Goal: Task Accomplishment & Management: Complete application form

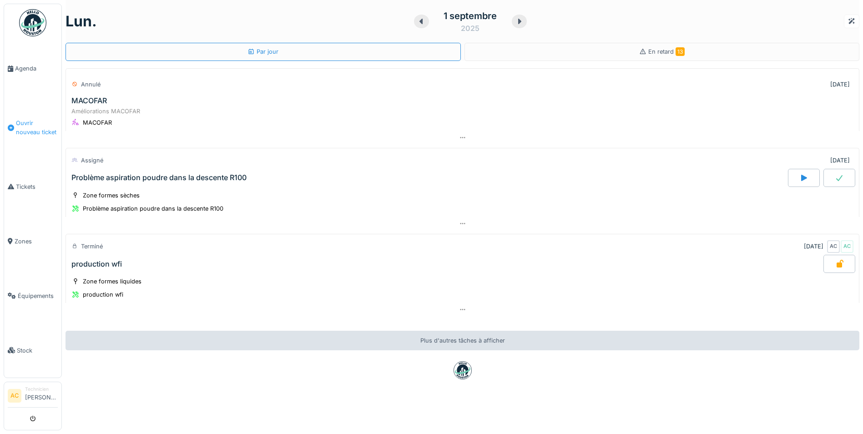
click at [27, 121] on span "Ouvrir nouveau ticket" at bounding box center [37, 127] width 42 height 17
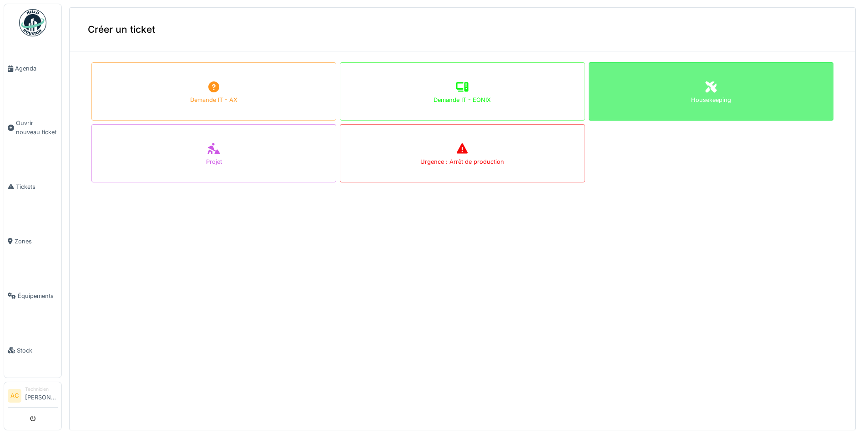
click at [666, 96] on div "Housekeeping" at bounding box center [710, 91] width 245 height 58
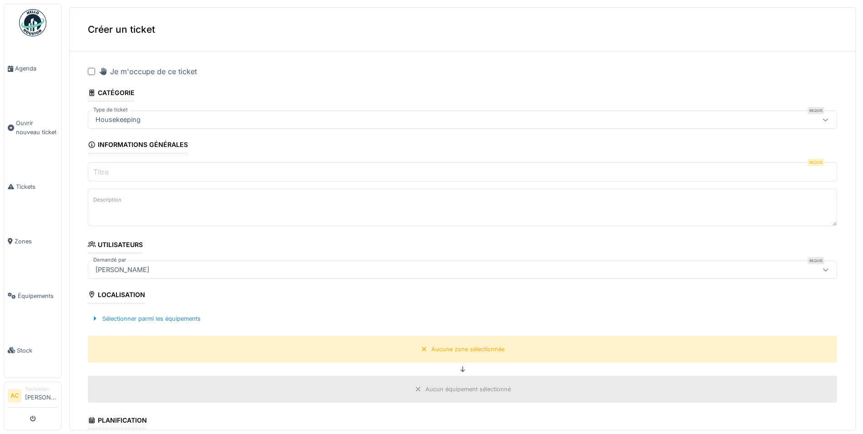
click at [90, 71] on div at bounding box center [91, 71] width 7 height 7
click at [253, 171] on input "Titre" at bounding box center [462, 171] width 749 height 19
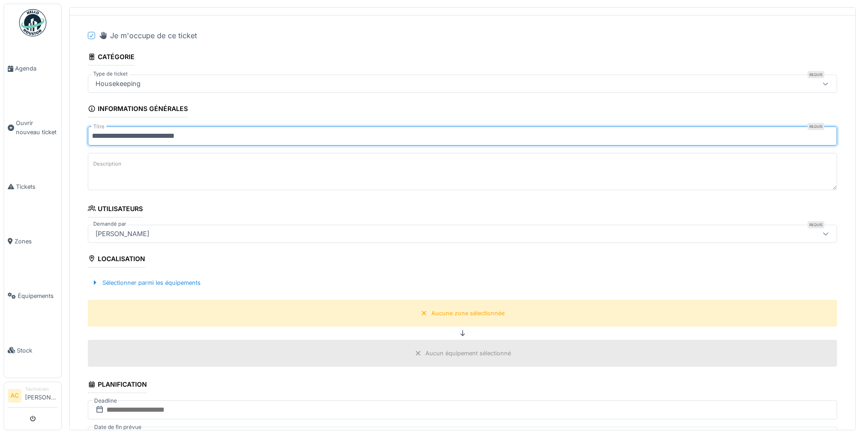
scroll to position [91, 0]
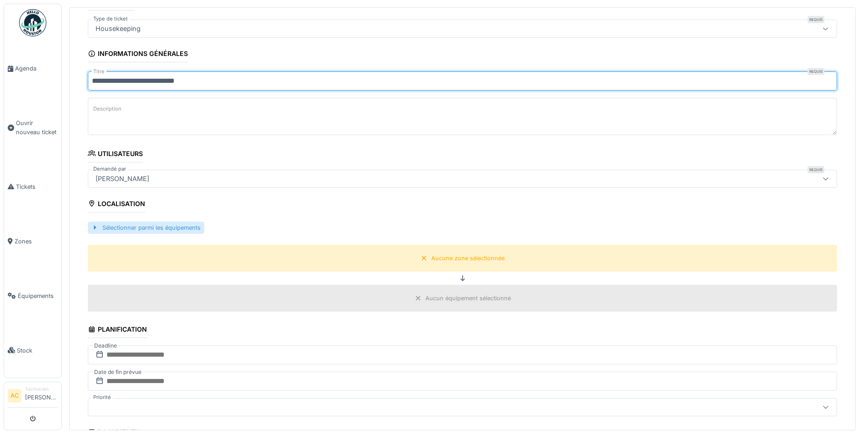
type input "**********"
click at [102, 228] on div "Sélectionner parmi les équipements" at bounding box center [146, 227] width 116 height 12
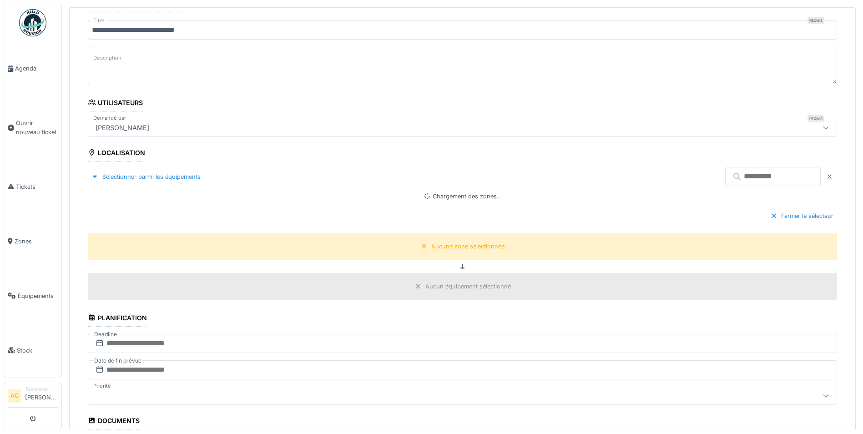
scroll to position [273, 0]
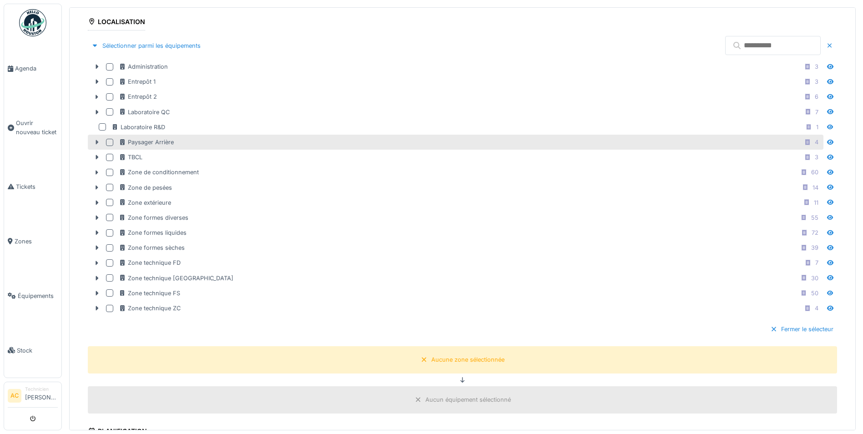
click at [96, 142] on icon at bounding box center [97, 142] width 3 height 5
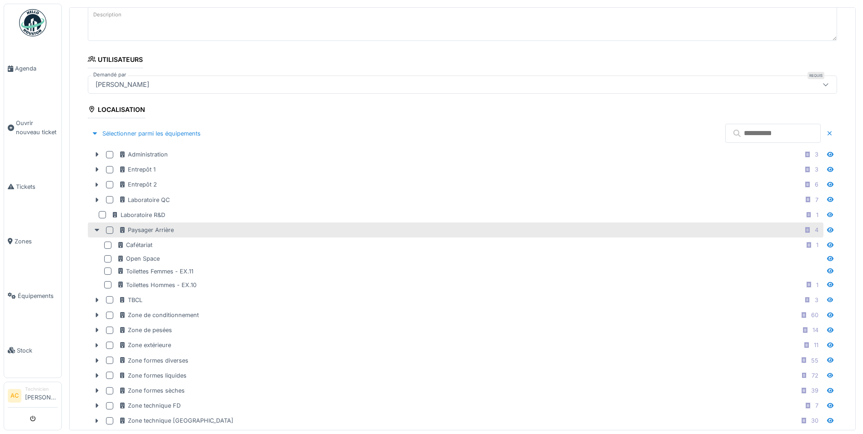
scroll to position [182, 0]
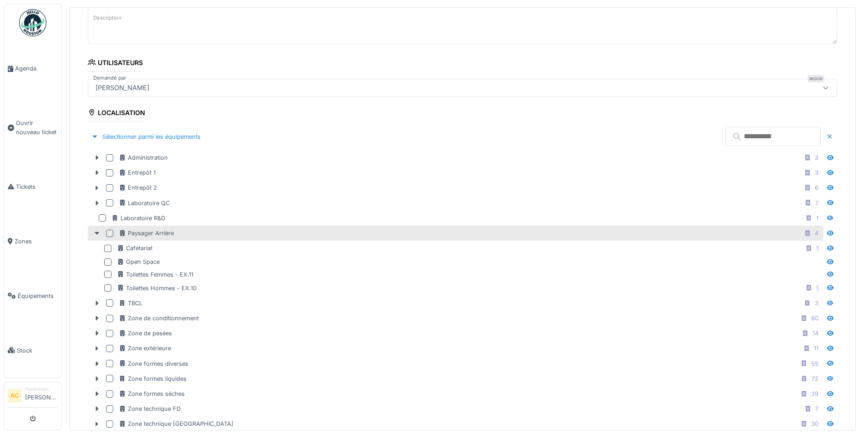
click at [109, 231] on div at bounding box center [109, 233] width 7 height 7
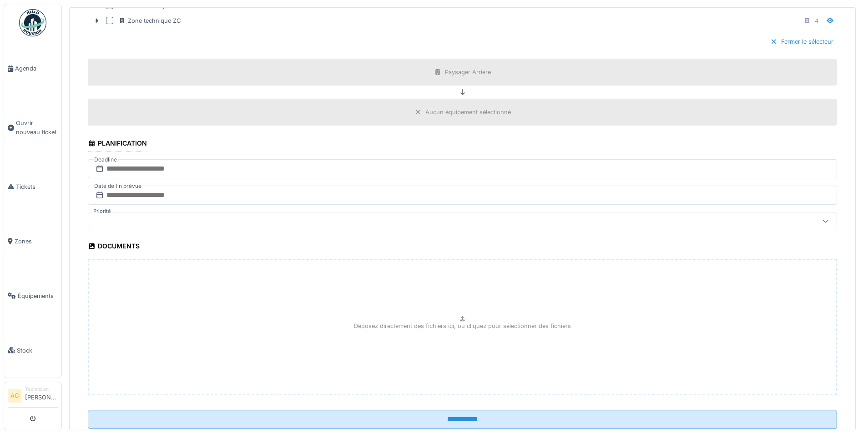
scroll to position [637, 0]
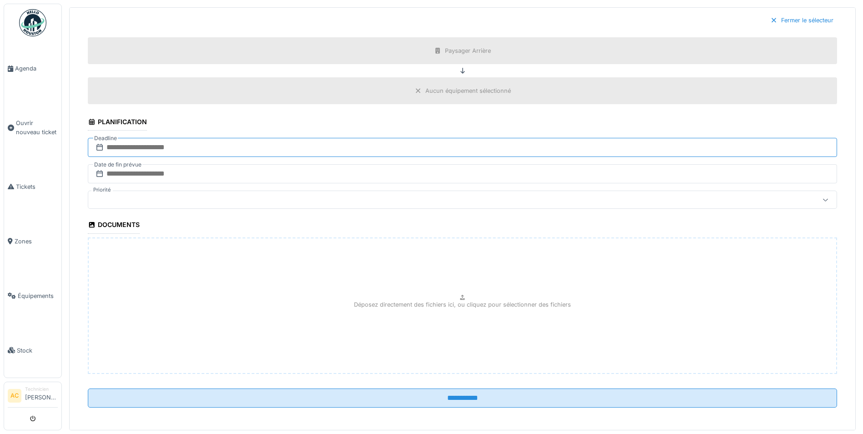
click at [136, 146] on input "text" at bounding box center [462, 147] width 749 height 19
click at [407, 206] on div "1" at bounding box center [408, 207] width 12 height 13
click at [150, 171] on input "text" at bounding box center [462, 173] width 749 height 19
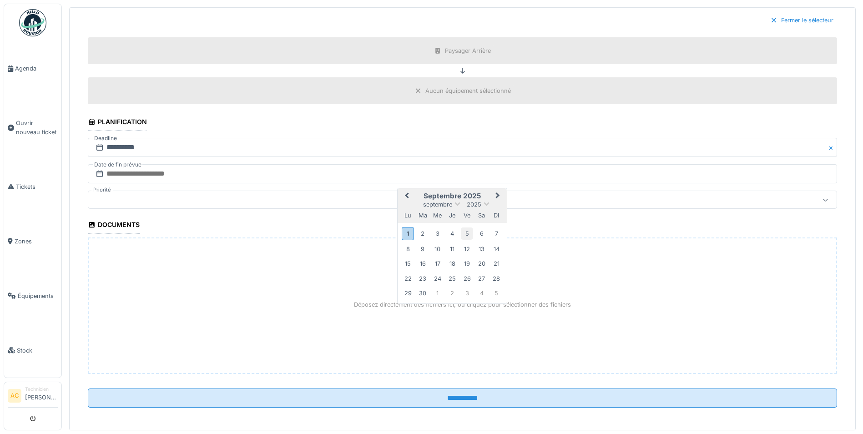
click at [467, 231] on div "5" at bounding box center [467, 233] width 12 height 12
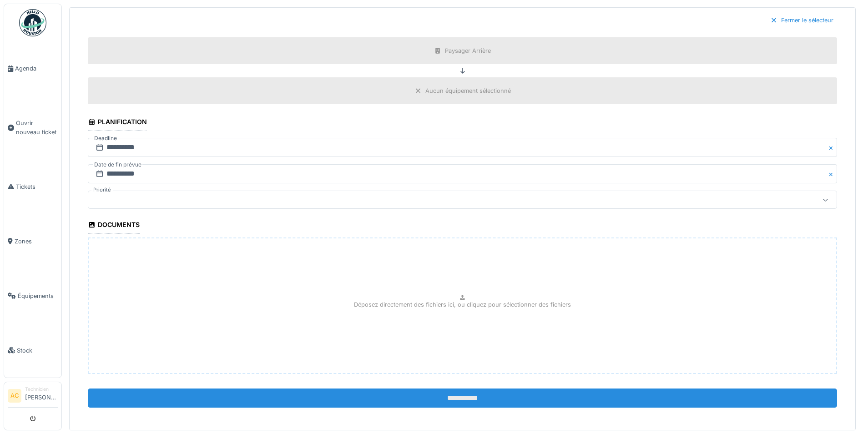
click at [447, 397] on input "**********" at bounding box center [462, 397] width 749 height 19
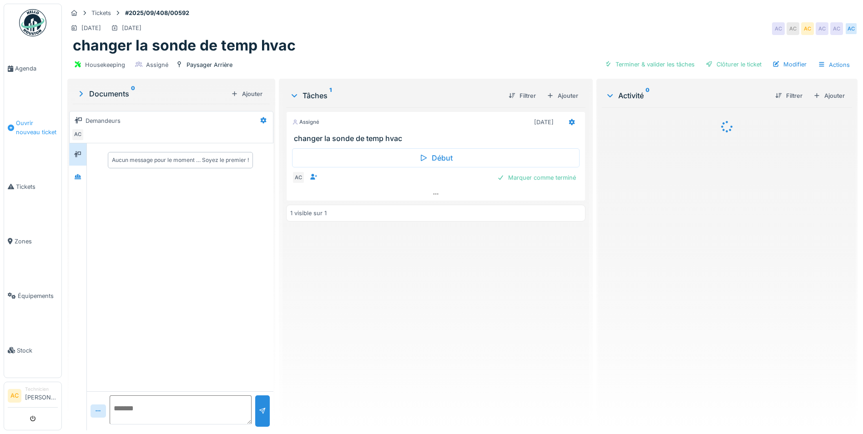
click at [27, 121] on span "Ouvrir nouveau ticket" at bounding box center [37, 127] width 42 height 17
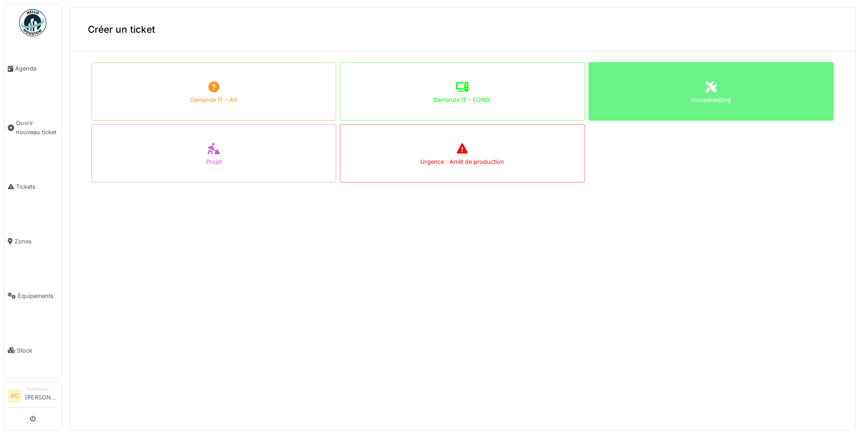
click at [662, 87] on div "Housekeeping" at bounding box center [710, 91] width 245 height 58
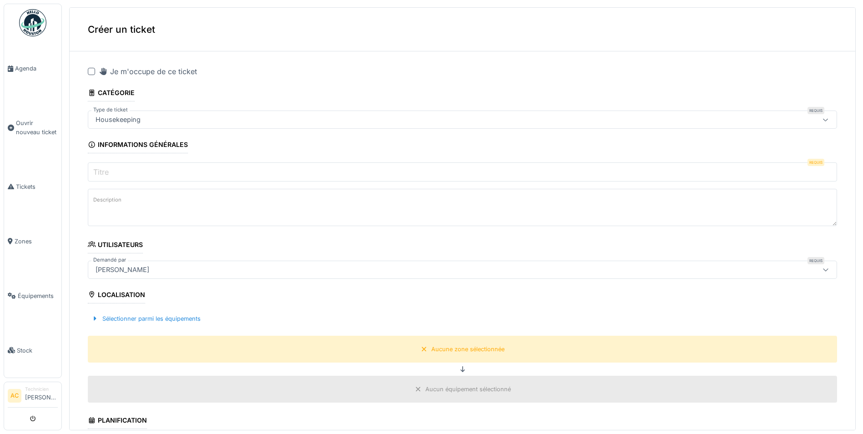
click at [93, 72] on div at bounding box center [91, 71] width 7 height 7
click at [168, 175] on input "Titre" at bounding box center [462, 171] width 749 height 19
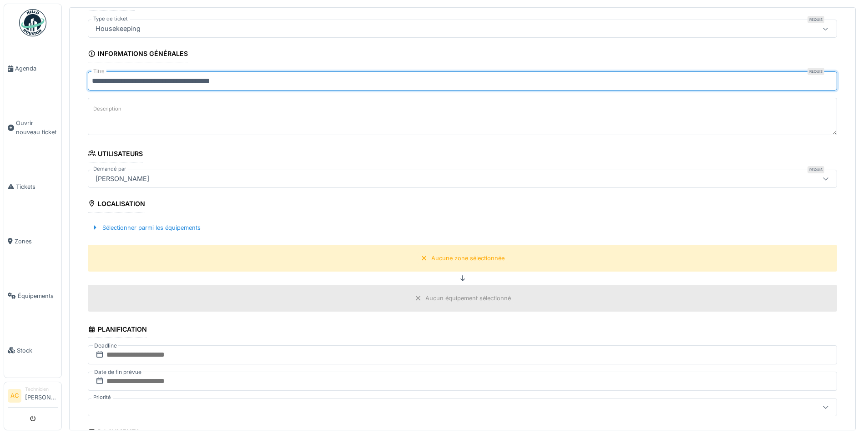
scroll to position [136, 0]
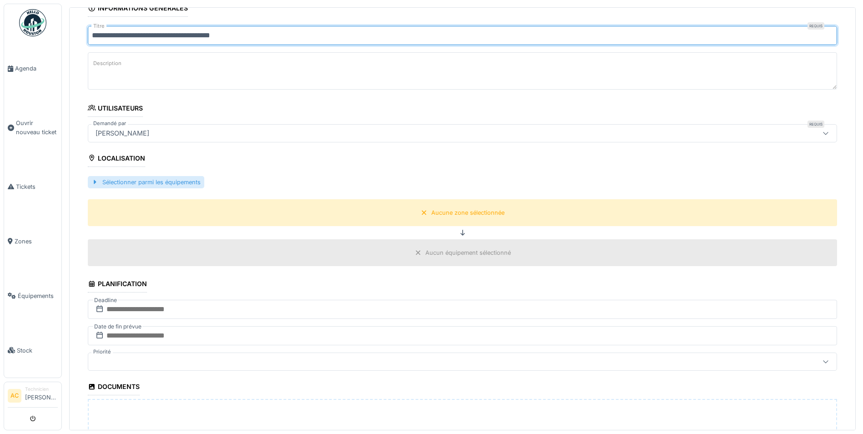
type input "**********"
click at [136, 182] on div "Sélectionner parmi les équipements" at bounding box center [146, 182] width 116 height 12
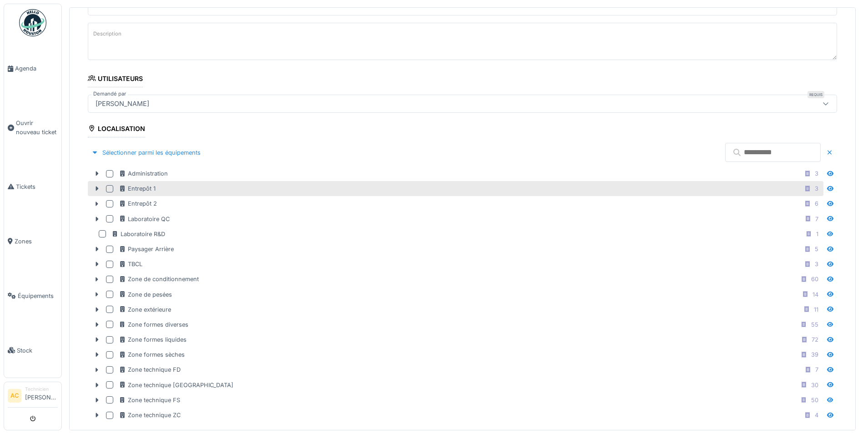
scroll to position [182, 0]
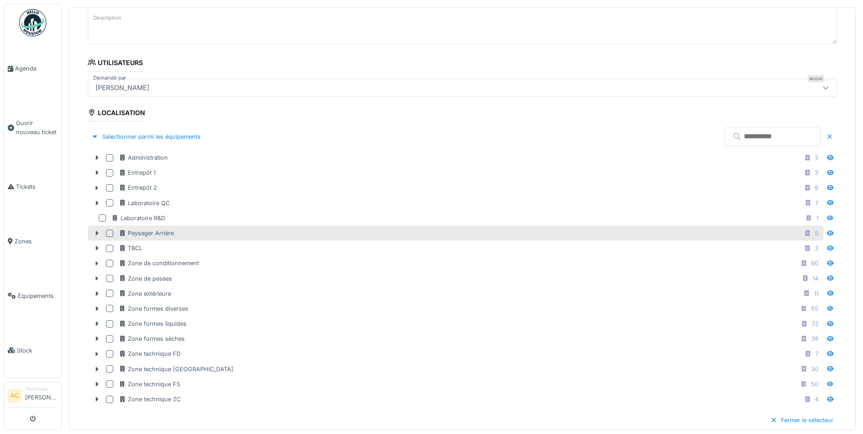
click at [109, 234] on div at bounding box center [109, 233] width 7 height 7
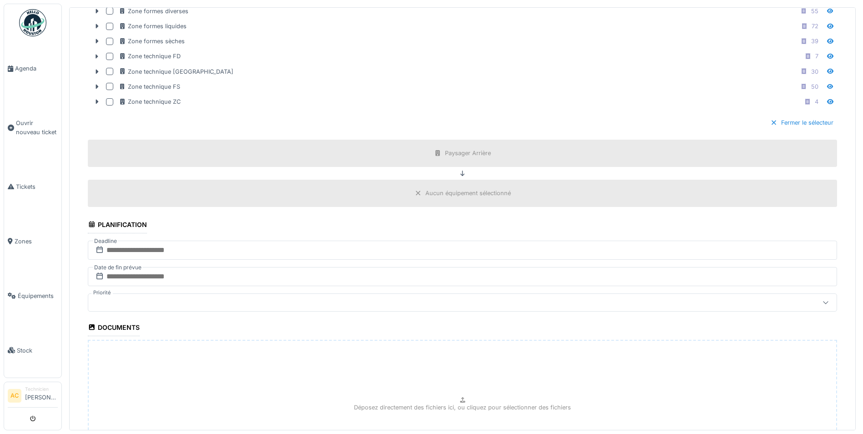
scroll to position [500, 0]
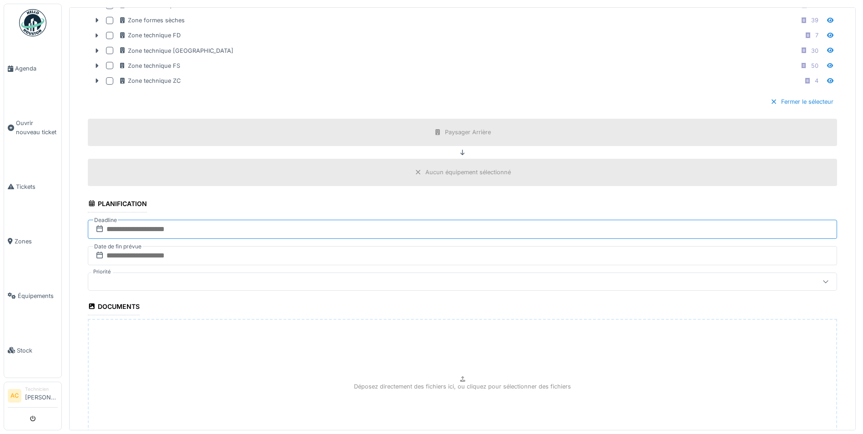
click at [156, 227] on input "text" at bounding box center [462, 229] width 749 height 19
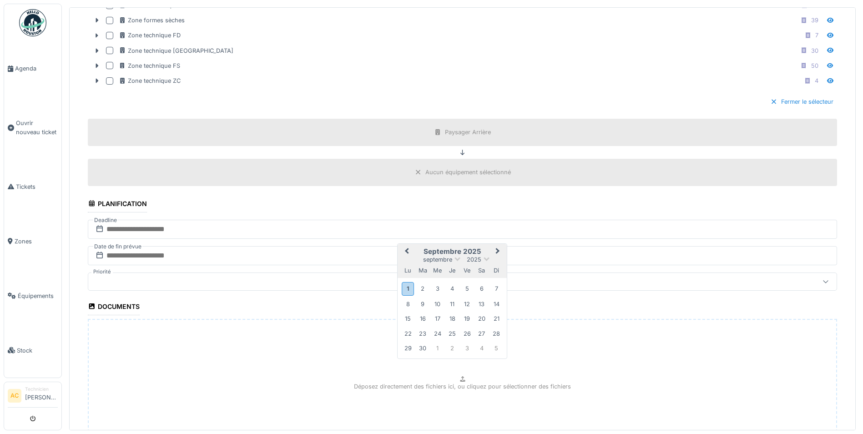
click at [409, 291] on div "1" at bounding box center [408, 288] width 12 height 13
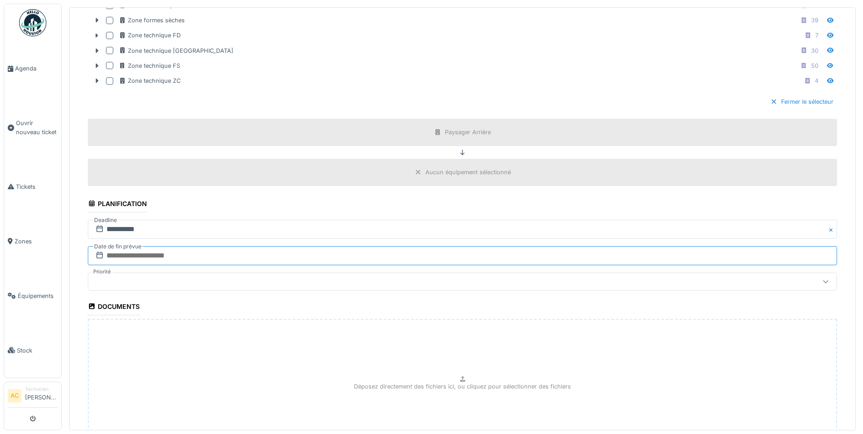
click at [151, 256] on input "text" at bounding box center [462, 255] width 749 height 19
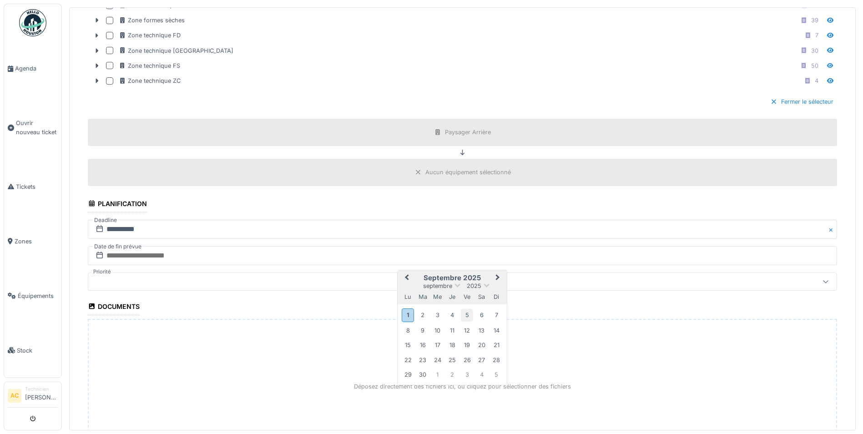
click at [467, 314] on div "5" at bounding box center [467, 315] width 12 height 12
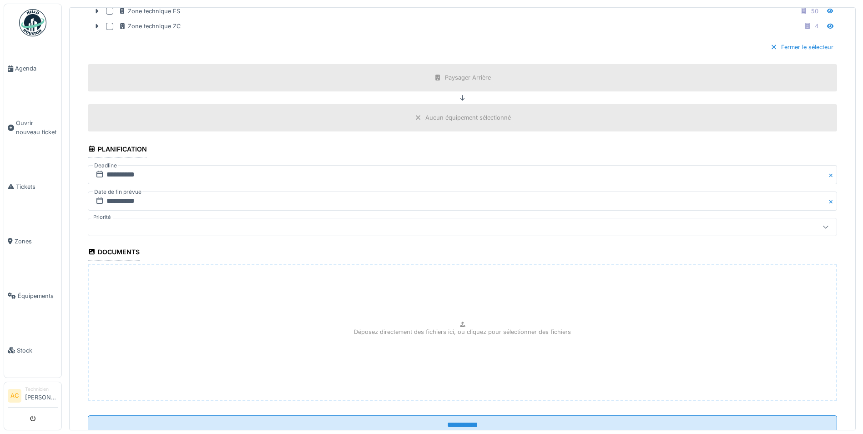
scroll to position [585, 0]
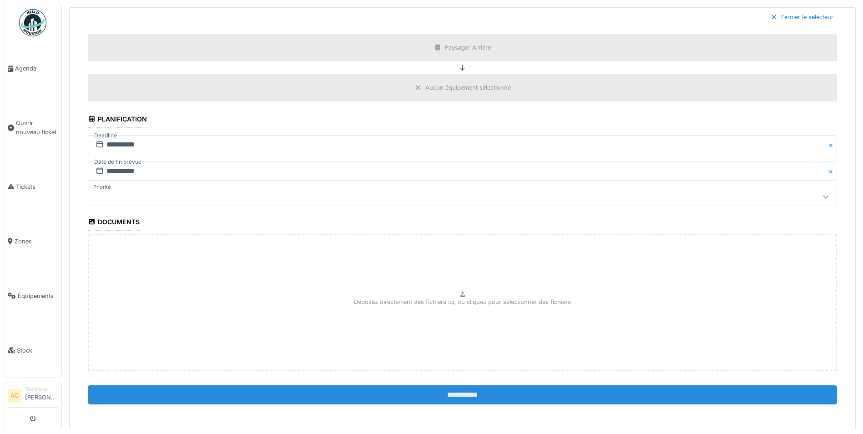
click at [458, 392] on input "**********" at bounding box center [462, 394] width 749 height 19
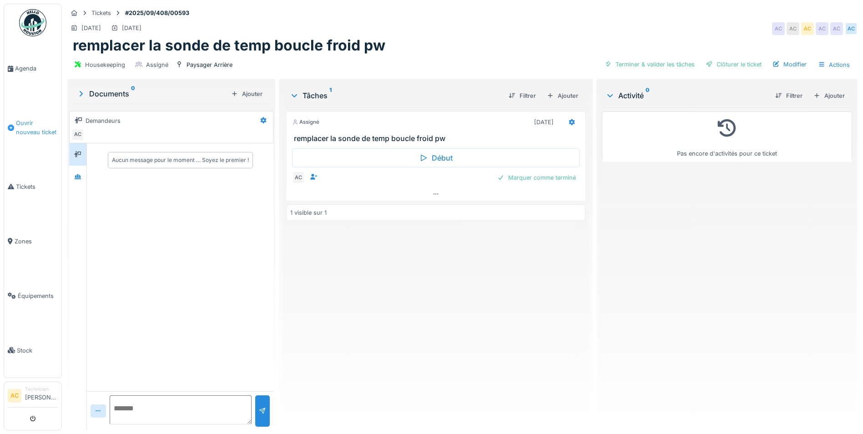
click at [19, 122] on span "Ouvrir nouveau ticket" at bounding box center [37, 127] width 42 height 17
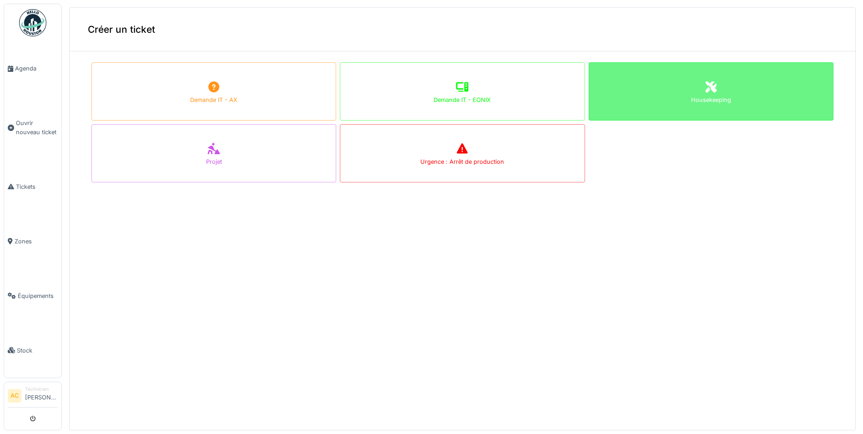
click at [670, 106] on div "Housekeeping" at bounding box center [710, 91] width 245 height 58
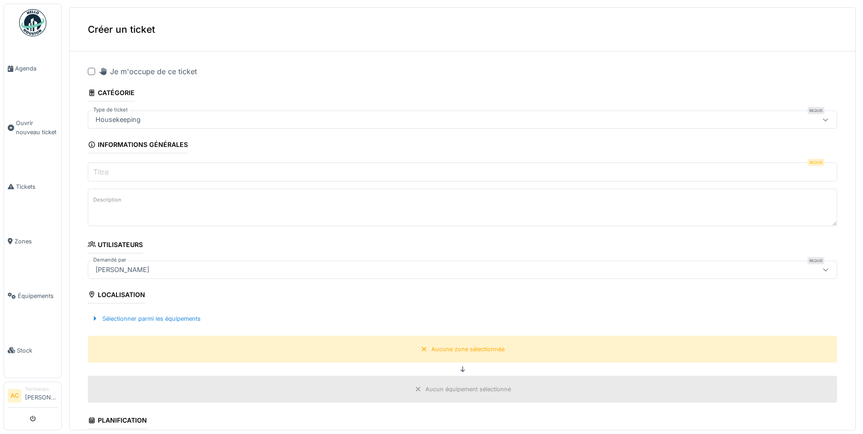
click at [92, 73] on div at bounding box center [91, 71] width 7 height 7
drag, startPoint x: 138, startPoint y: 172, endPoint x: 149, endPoint y: 178, distance: 12.0
click at [138, 172] on input "Titre" at bounding box center [462, 171] width 749 height 19
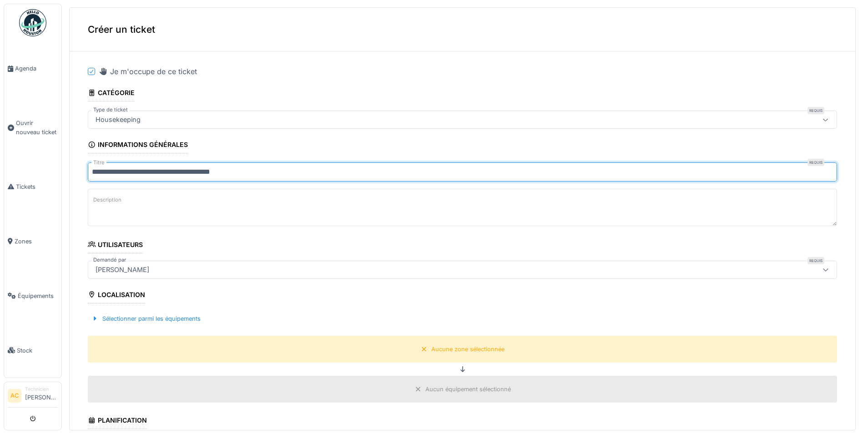
drag, startPoint x: 235, startPoint y: 173, endPoint x: 276, endPoint y: 167, distance: 42.3
click at [276, 167] on input "**********" at bounding box center [462, 171] width 749 height 19
drag, startPoint x: 257, startPoint y: 172, endPoint x: 221, endPoint y: 175, distance: 36.0
click at [221, 175] on input "**********" at bounding box center [462, 171] width 749 height 19
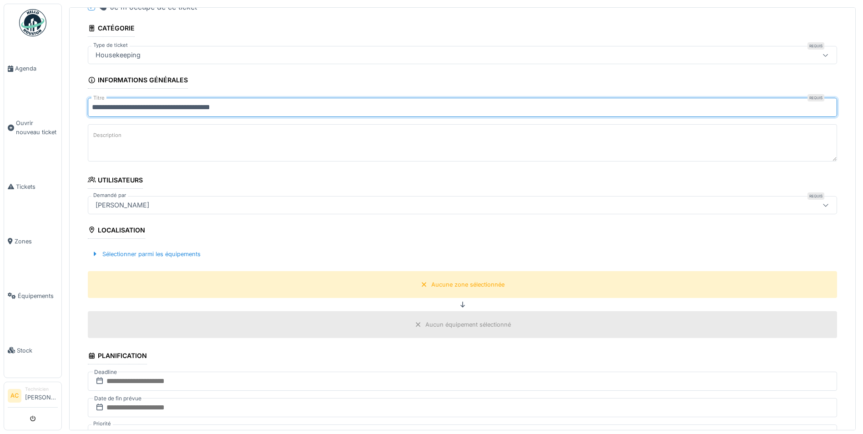
scroll to position [91, 0]
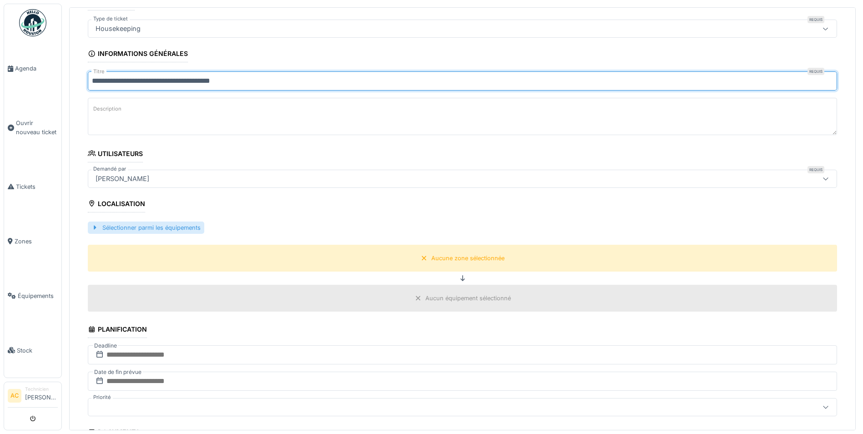
type input "**********"
click at [105, 226] on div "Sélectionner parmi les équipements" at bounding box center [146, 227] width 116 height 12
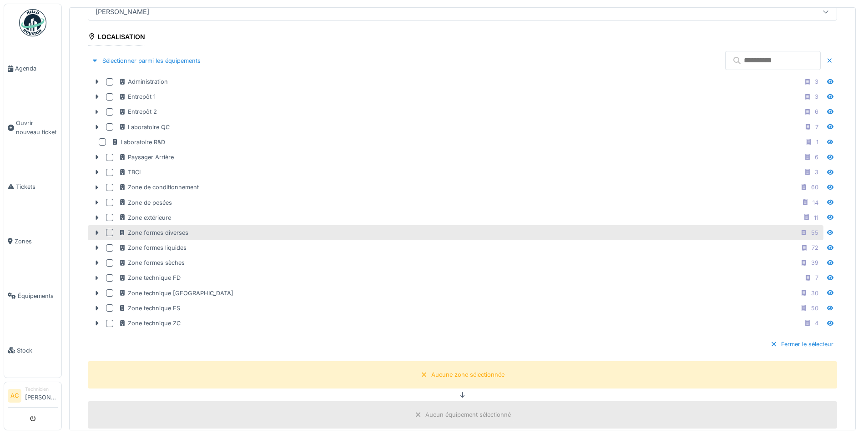
scroll to position [273, 0]
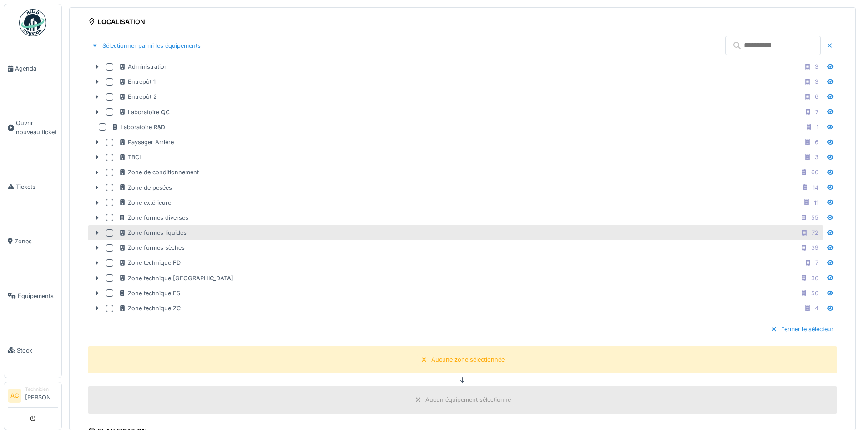
click at [110, 232] on div at bounding box center [109, 232] width 7 height 7
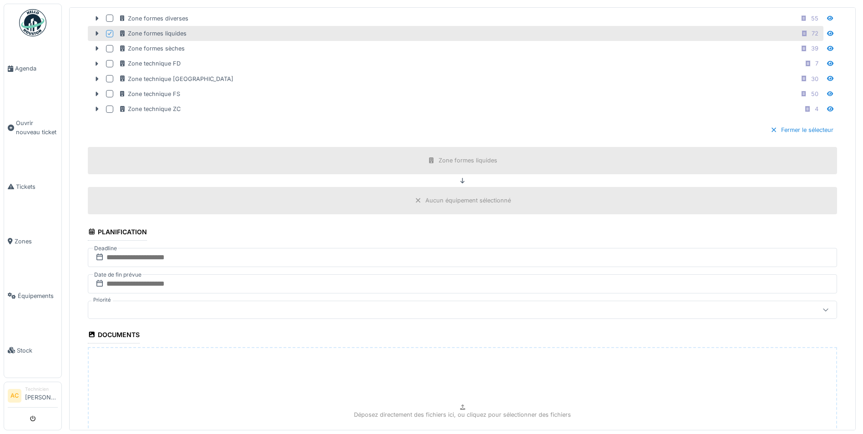
scroll to position [546, 0]
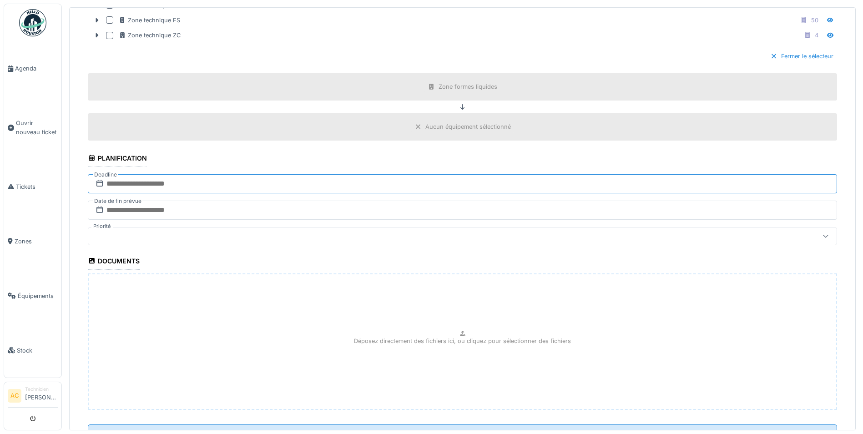
click at [139, 180] on input "text" at bounding box center [462, 183] width 749 height 19
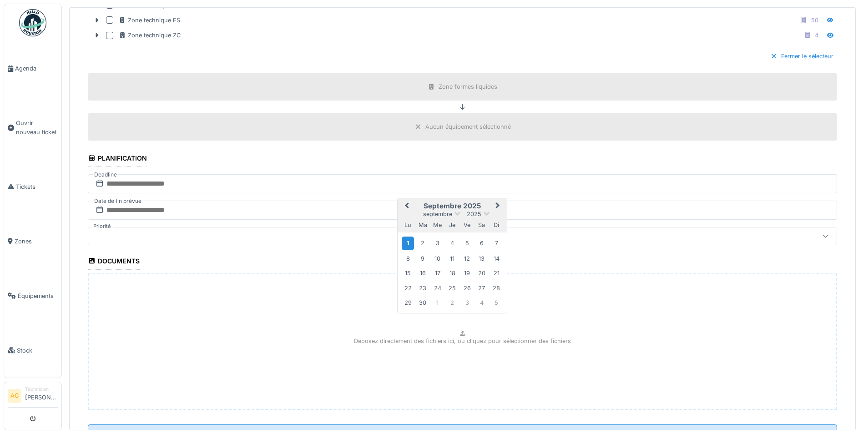
click at [409, 243] on div "1" at bounding box center [408, 242] width 12 height 13
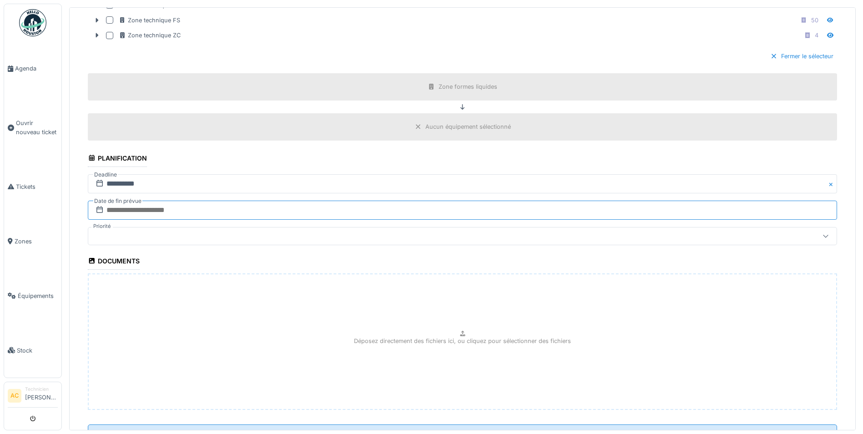
click at [131, 210] on input "text" at bounding box center [462, 210] width 749 height 19
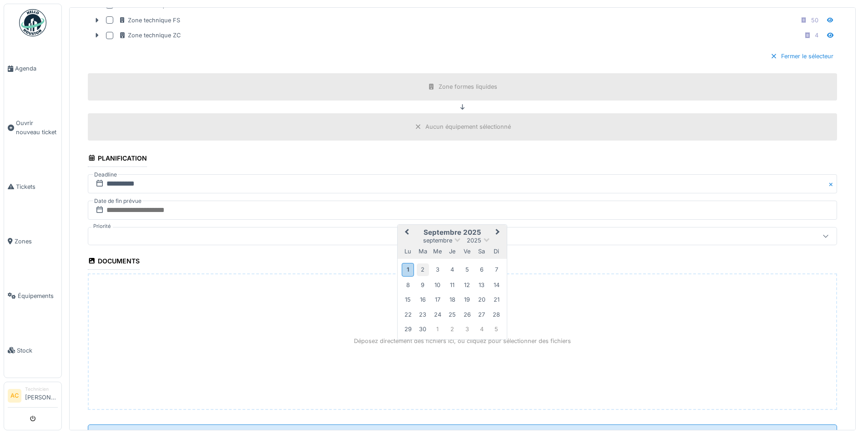
click at [424, 265] on div "2" at bounding box center [423, 269] width 12 height 12
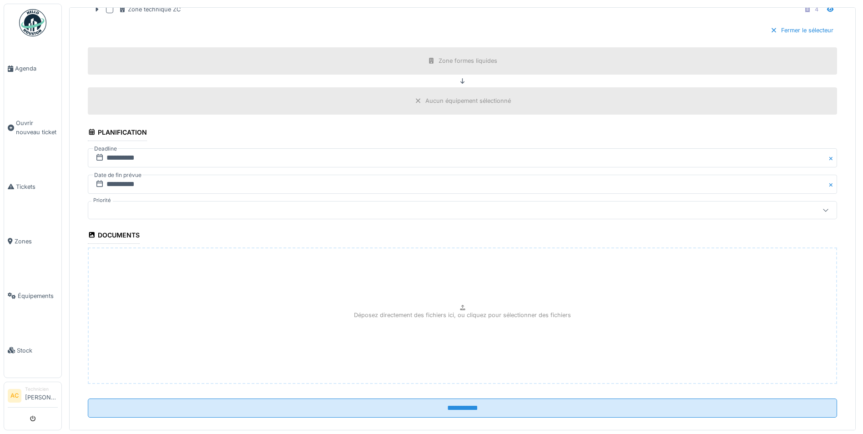
scroll to position [585, 0]
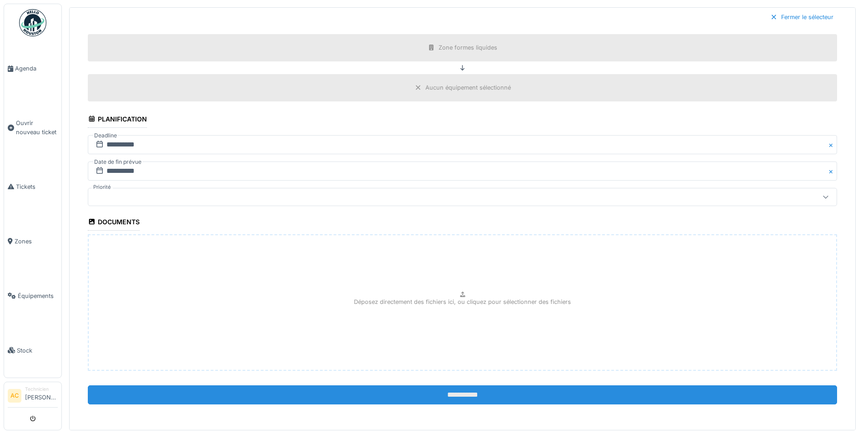
click at [483, 395] on input "**********" at bounding box center [462, 394] width 749 height 19
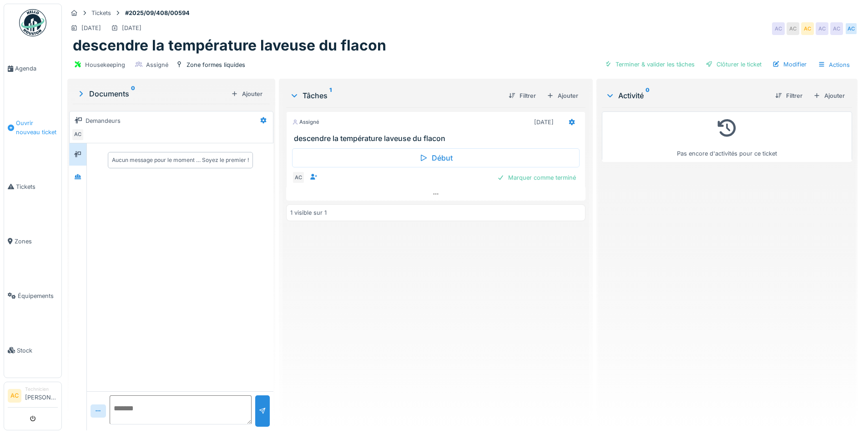
click at [17, 131] on span "Ouvrir nouveau ticket" at bounding box center [37, 127] width 42 height 17
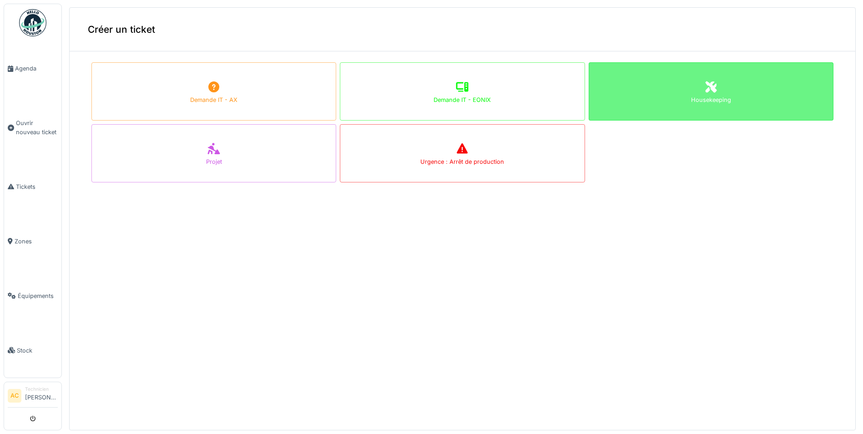
click at [638, 96] on div "Housekeeping" at bounding box center [710, 91] width 245 height 58
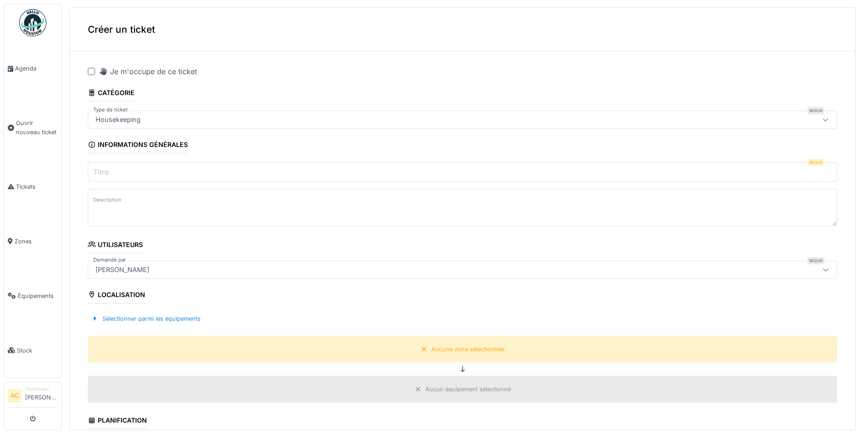
click at [95, 70] on div at bounding box center [91, 71] width 7 height 7
click at [189, 171] on input "Titre" at bounding box center [462, 171] width 749 height 19
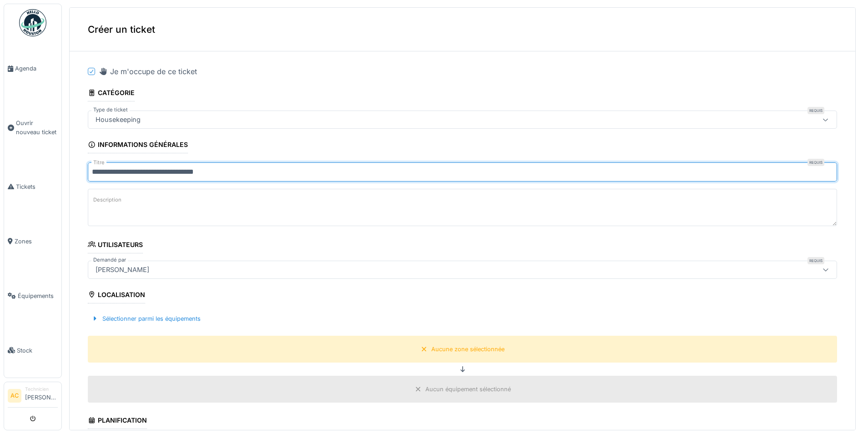
click at [232, 173] on input "**********" at bounding box center [462, 171] width 749 height 19
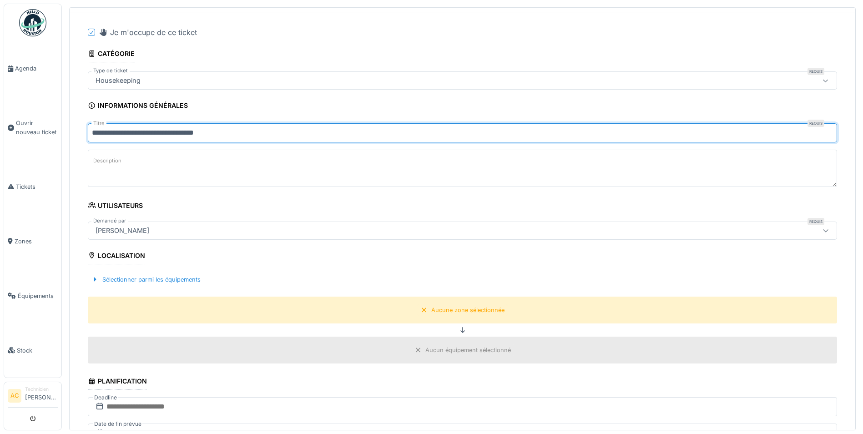
scroll to position [91, 0]
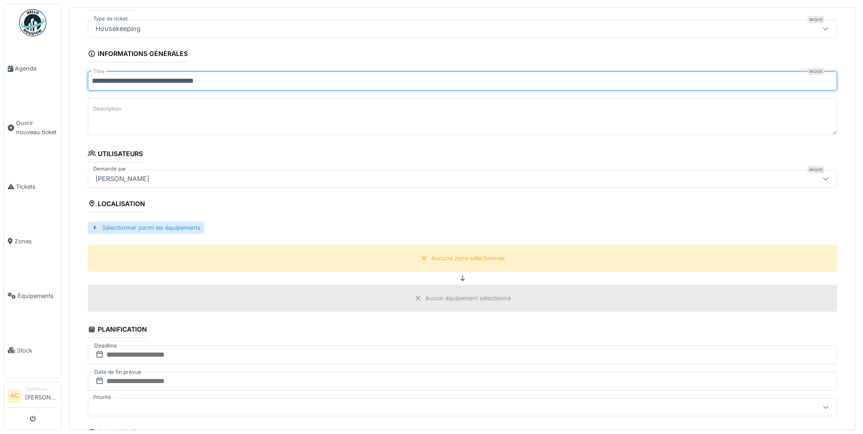
type input "**********"
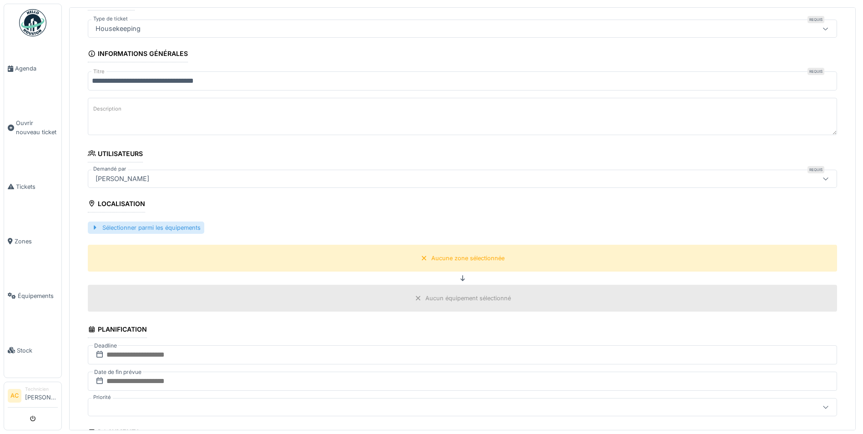
click at [125, 227] on div "Sélectionner parmi les équipements" at bounding box center [146, 227] width 116 height 12
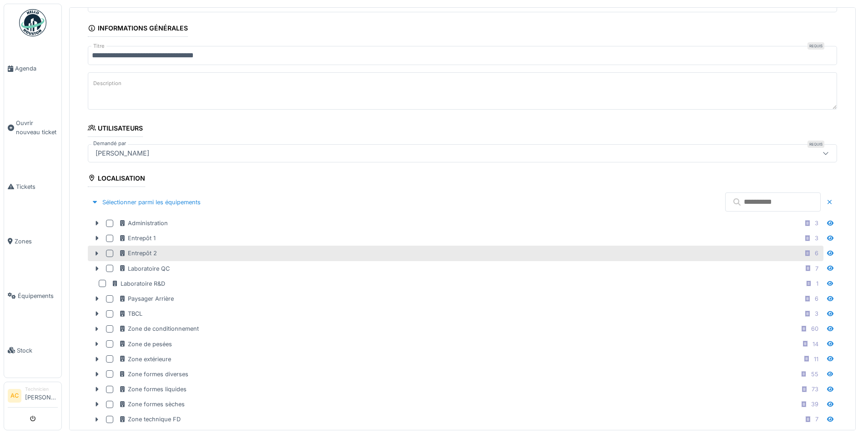
scroll to position [182, 0]
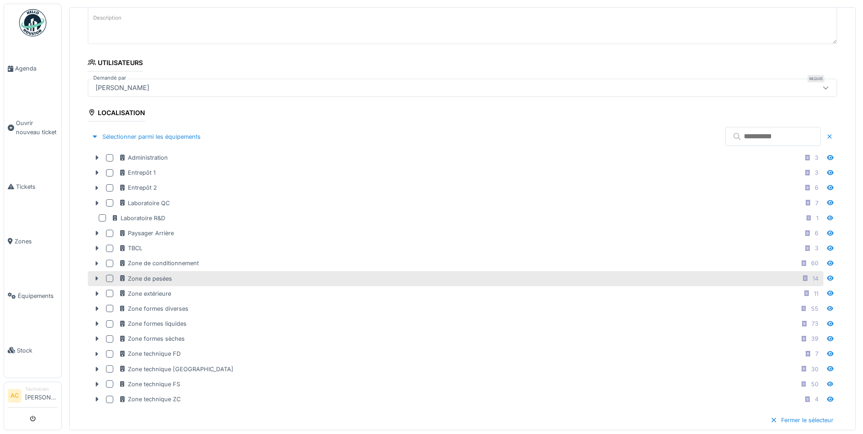
click at [110, 280] on div at bounding box center [109, 278] width 7 height 7
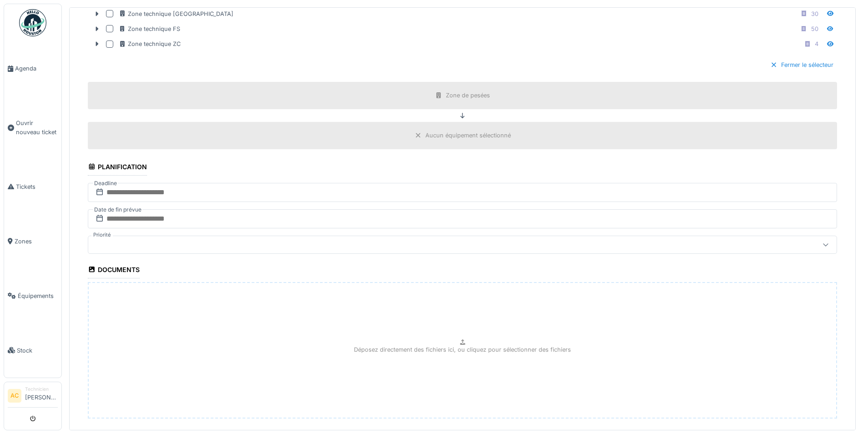
scroll to position [546, 0]
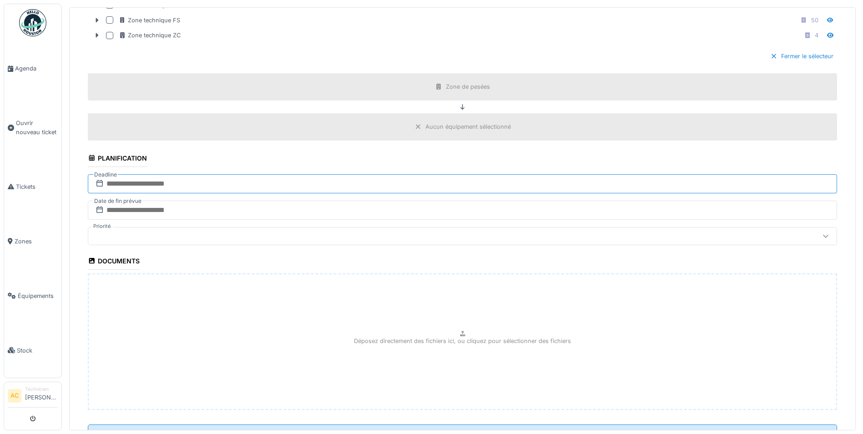
click at [171, 186] on input "text" at bounding box center [462, 183] width 749 height 19
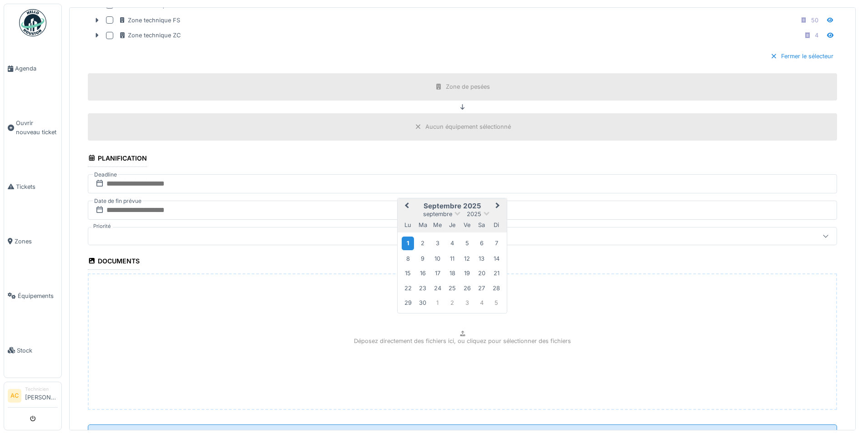
click at [405, 242] on div "1" at bounding box center [408, 242] width 12 height 13
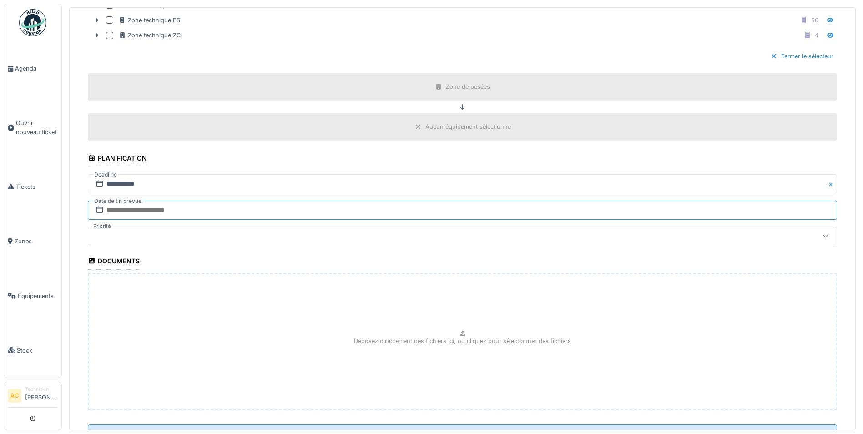
click at [128, 209] on input "text" at bounding box center [462, 210] width 749 height 19
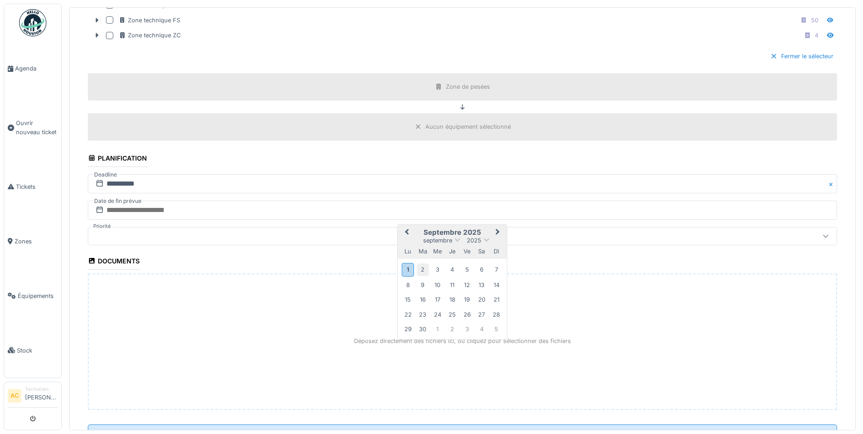
click at [422, 268] on div "2" at bounding box center [423, 269] width 12 height 12
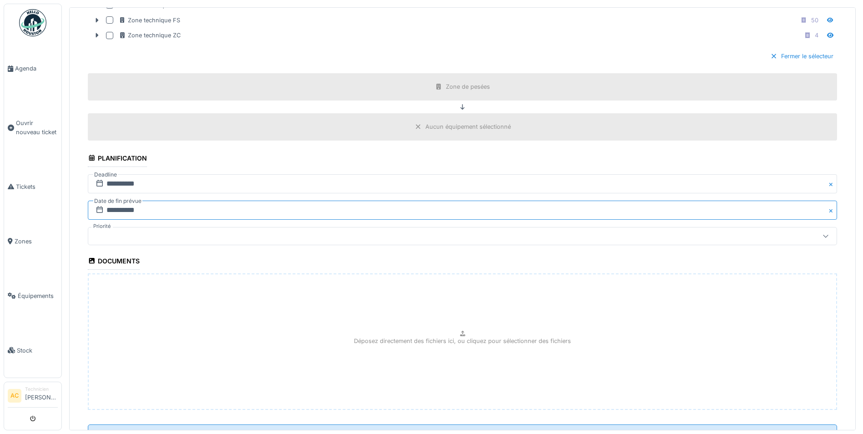
click at [132, 213] on input "**********" at bounding box center [462, 210] width 749 height 19
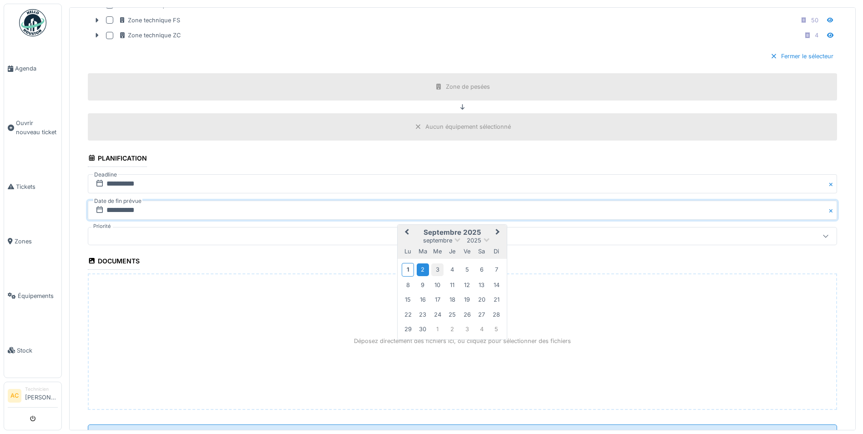
click at [436, 267] on div "3" at bounding box center [437, 269] width 12 height 12
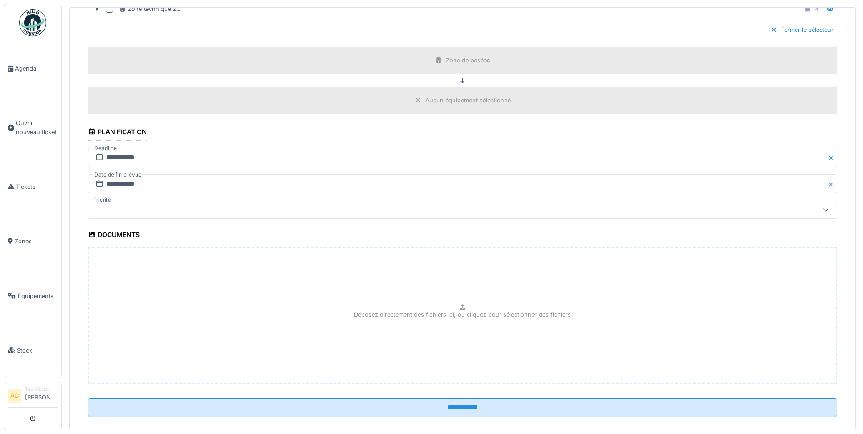
scroll to position [585, 0]
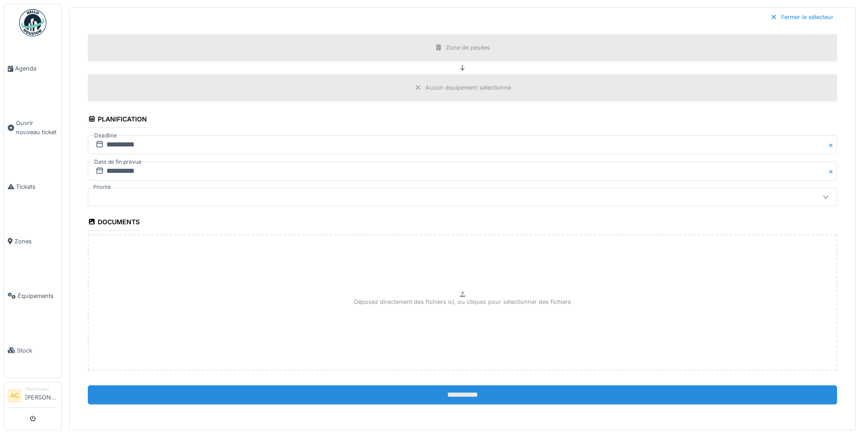
click at [403, 389] on input "**********" at bounding box center [462, 394] width 749 height 19
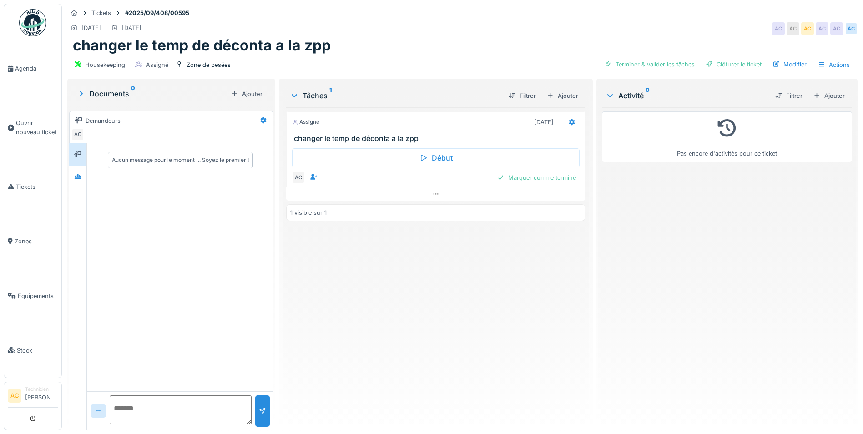
click at [33, 29] on img at bounding box center [32, 22] width 27 height 27
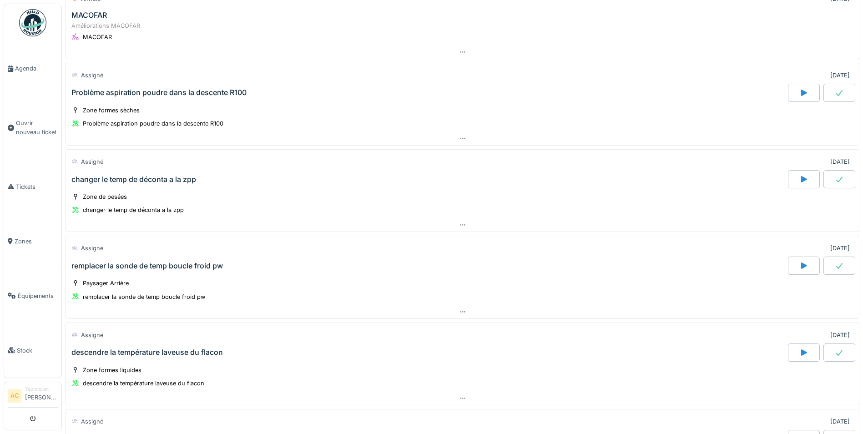
scroll to position [31, 0]
